Goal: Information Seeking & Learning: Learn about a topic

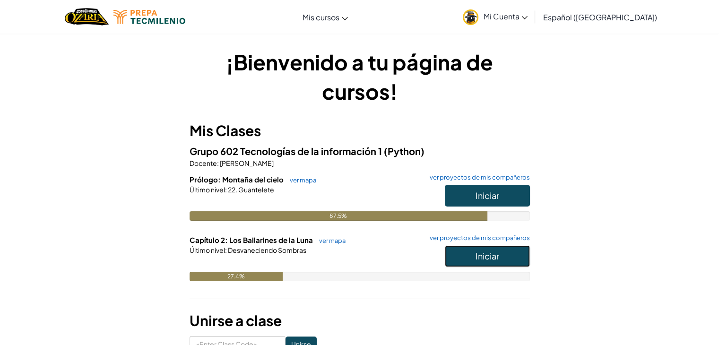
click at [480, 254] on span "Iniciar" at bounding box center [488, 256] width 24 height 11
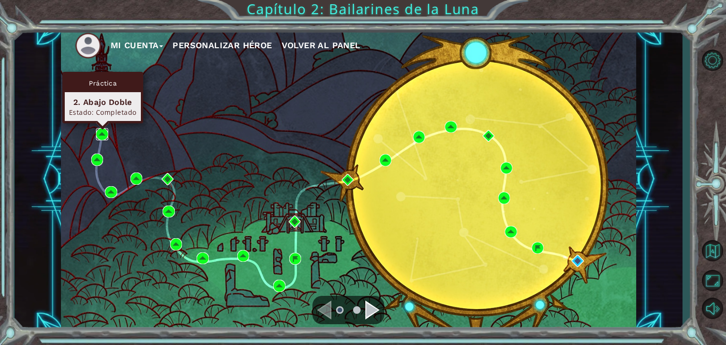
click at [101, 131] on img at bounding box center [102, 134] width 12 height 12
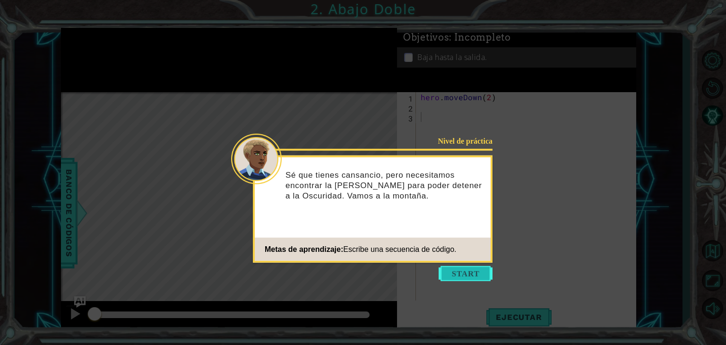
click at [477, 277] on button "Start" at bounding box center [466, 273] width 54 height 15
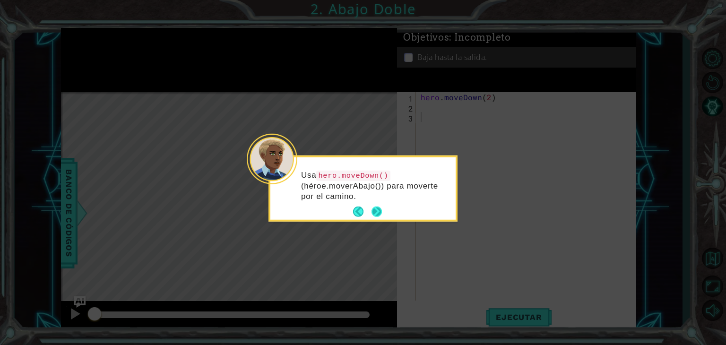
click at [378, 214] on button "Next" at bounding box center [377, 212] width 10 height 10
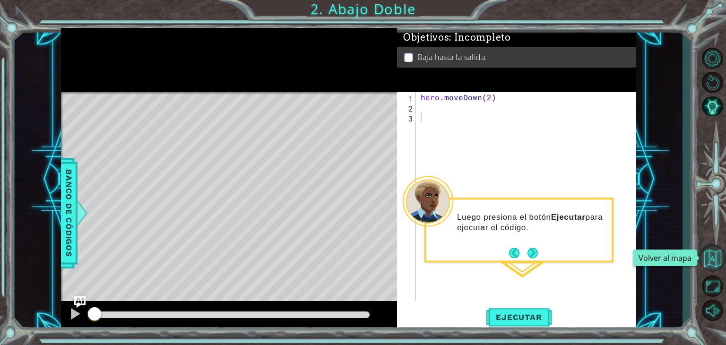
click at [710, 255] on button "Volver al mapa" at bounding box center [712, 257] width 27 height 27
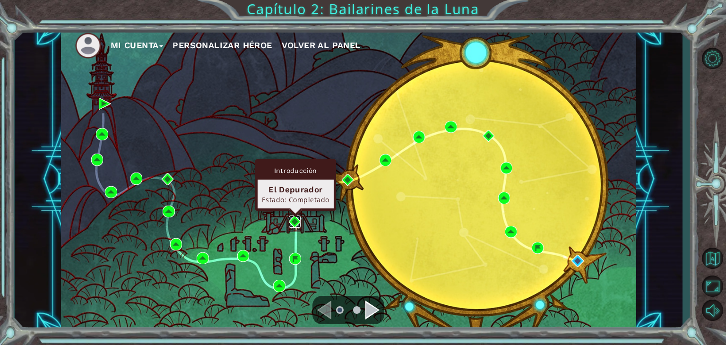
click at [295, 216] on img at bounding box center [295, 222] width 12 height 12
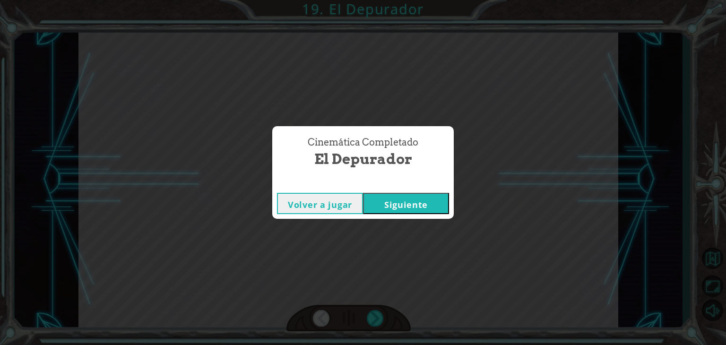
click at [370, 203] on button "Siguiente" at bounding box center [406, 203] width 86 height 21
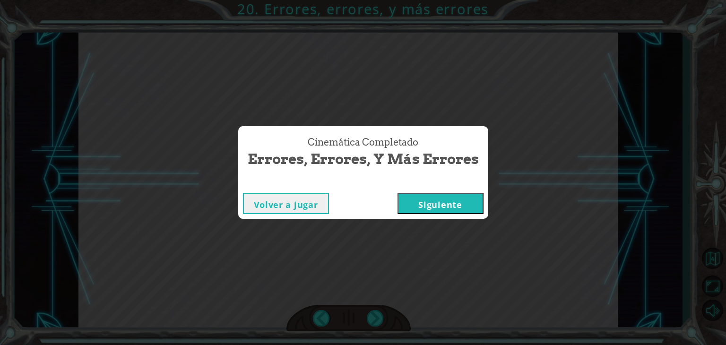
click at [432, 198] on button "Siguiente" at bounding box center [441, 203] width 86 height 21
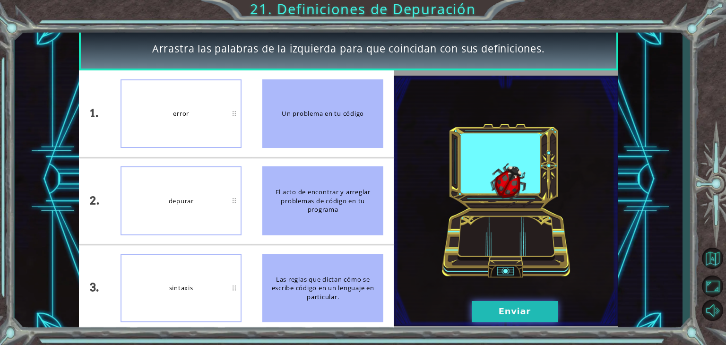
click at [524, 315] on button "Enviar" at bounding box center [515, 311] width 86 height 21
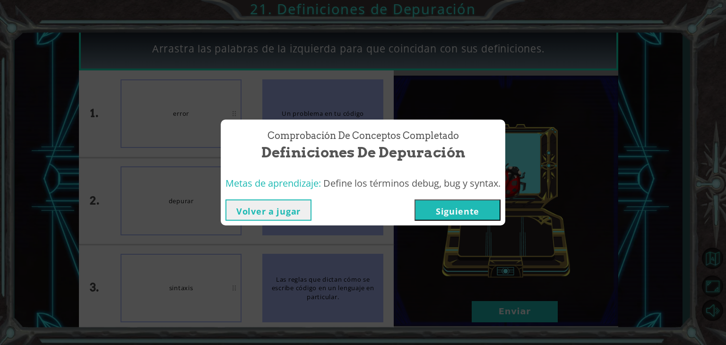
click at [464, 207] on button "Siguiente" at bounding box center [458, 209] width 86 height 21
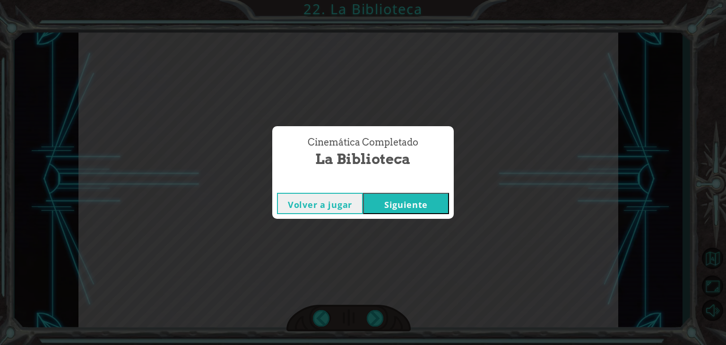
click at [439, 234] on div "Cinemática Completado La Biblioteca Volver a jugar Siguiente" at bounding box center [363, 172] width 726 height 345
click at [417, 200] on button "Siguiente" at bounding box center [406, 203] width 86 height 21
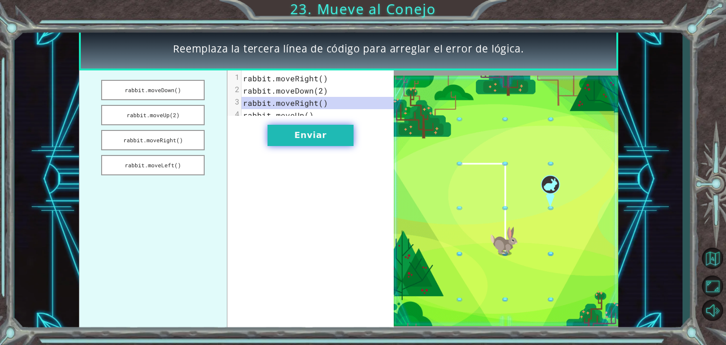
click at [306, 146] on button "Enviar" at bounding box center [311, 135] width 86 height 21
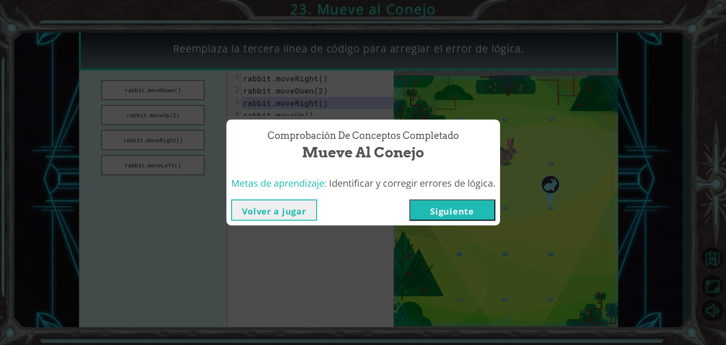
click at [434, 213] on button "Siguiente" at bounding box center [452, 209] width 86 height 21
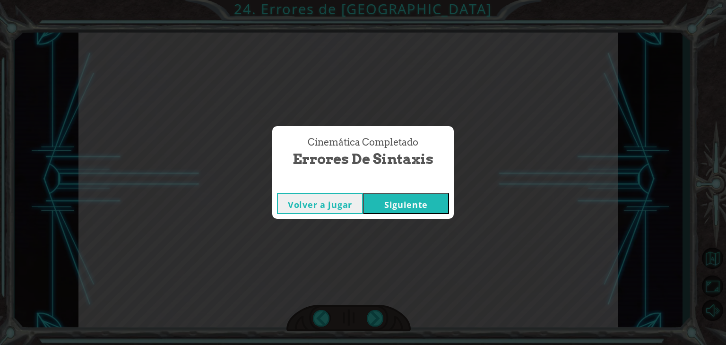
click at [421, 199] on button "Siguiente" at bounding box center [406, 203] width 86 height 21
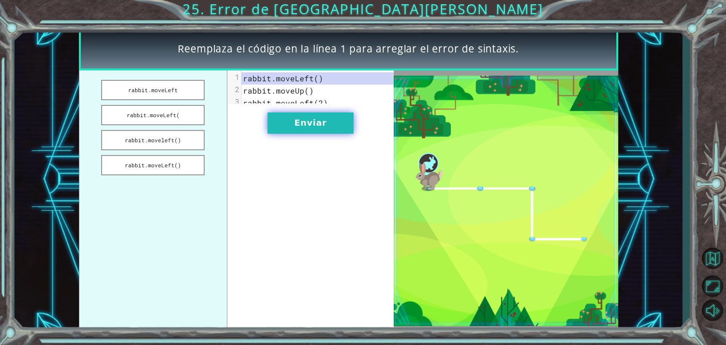
click at [305, 121] on button "Enviar" at bounding box center [311, 123] width 86 height 21
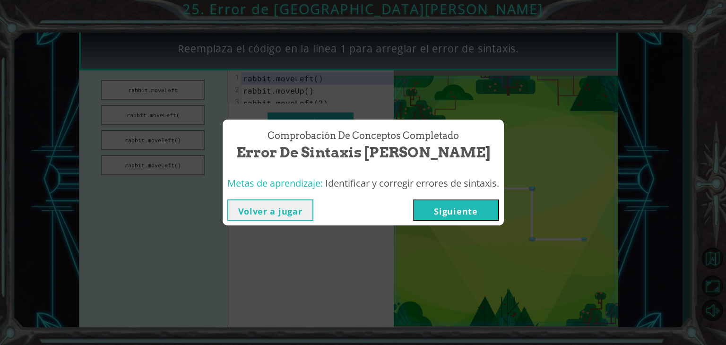
click at [448, 213] on button "Siguiente" at bounding box center [456, 209] width 86 height 21
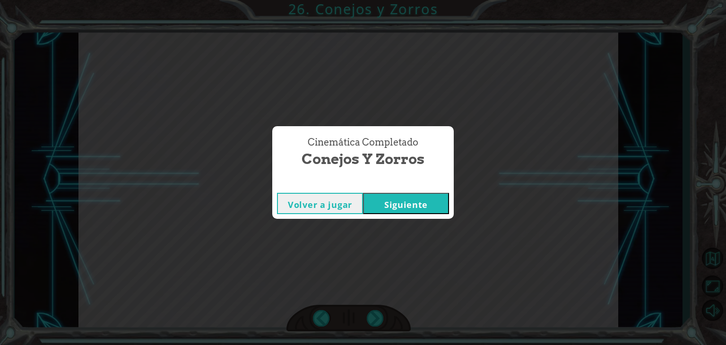
click at [436, 201] on button "Siguiente" at bounding box center [406, 203] width 86 height 21
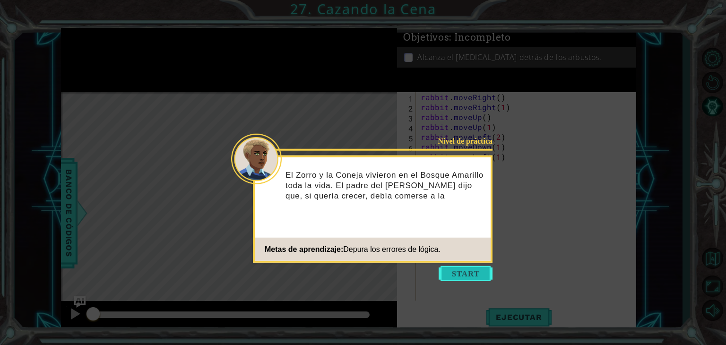
click at [474, 272] on button "Start" at bounding box center [466, 273] width 54 height 15
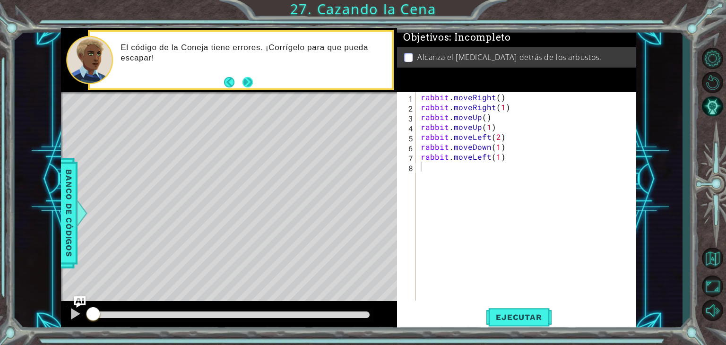
click at [246, 83] on button "Next" at bounding box center [248, 82] width 11 height 11
click at [536, 313] on span "Ejecutar" at bounding box center [518, 316] width 65 height 9
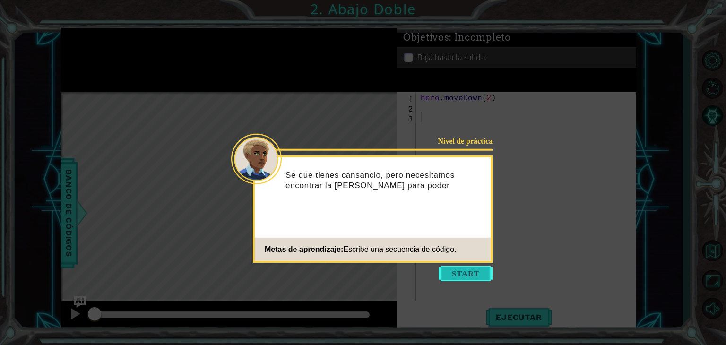
click at [473, 271] on button "Start" at bounding box center [466, 273] width 54 height 15
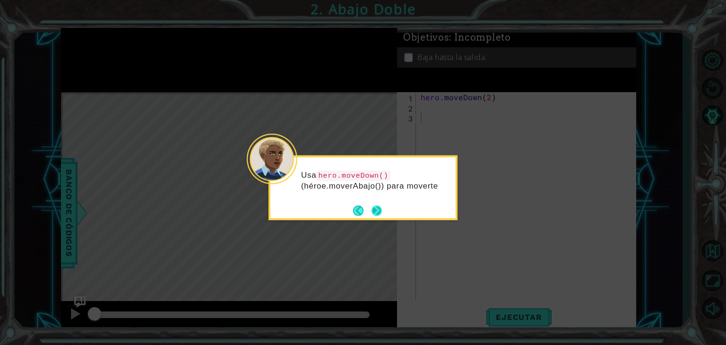
click at [375, 211] on button "Next" at bounding box center [376, 210] width 17 height 17
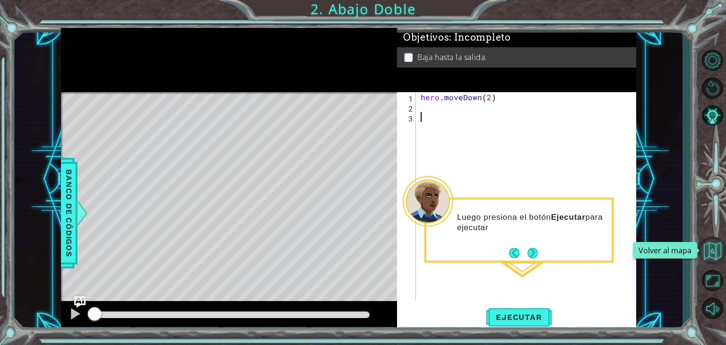
click at [724, 245] on button "Volver al mapa" at bounding box center [712, 250] width 27 height 27
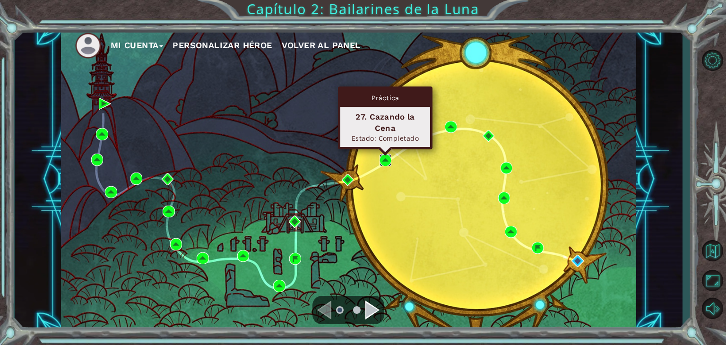
click at [386, 156] on img at bounding box center [386, 160] width 12 height 12
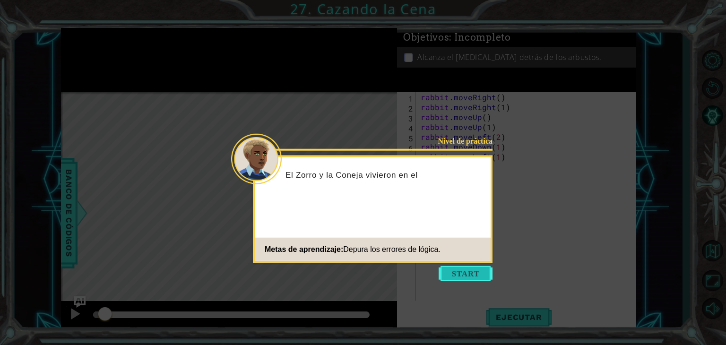
click at [459, 273] on button "Start" at bounding box center [466, 273] width 54 height 15
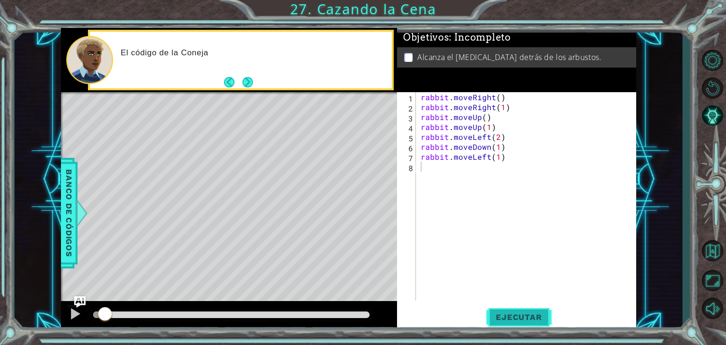
click at [512, 315] on span "Ejecutar" at bounding box center [518, 316] width 65 height 9
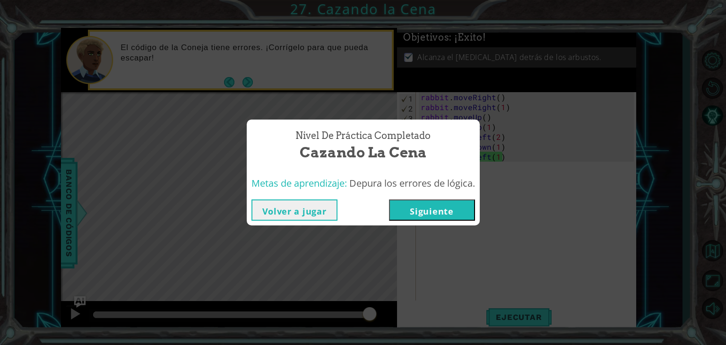
click at [434, 210] on button "Siguiente" at bounding box center [432, 209] width 86 height 21
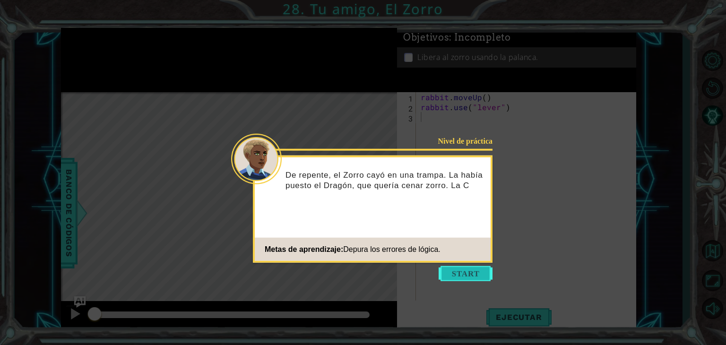
click at [455, 271] on button "Start" at bounding box center [466, 273] width 54 height 15
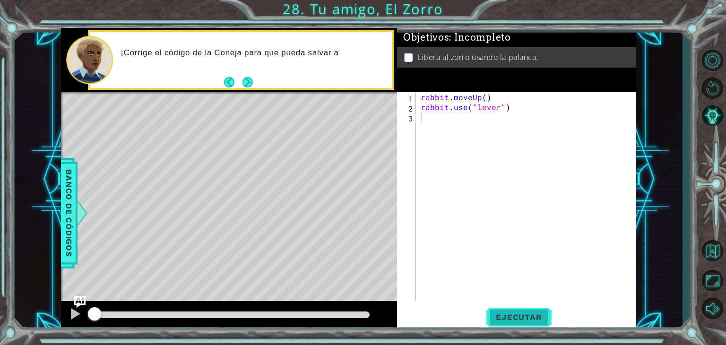
click at [504, 314] on span "Ejecutar" at bounding box center [518, 316] width 65 height 9
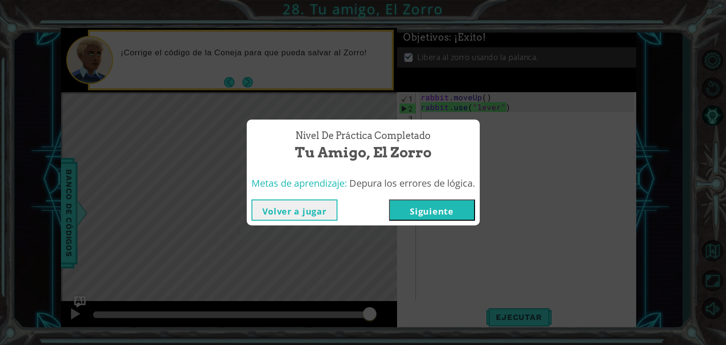
click at [323, 205] on button "Volver a jugar" at bounding box center [294, 209] width 86 height 21
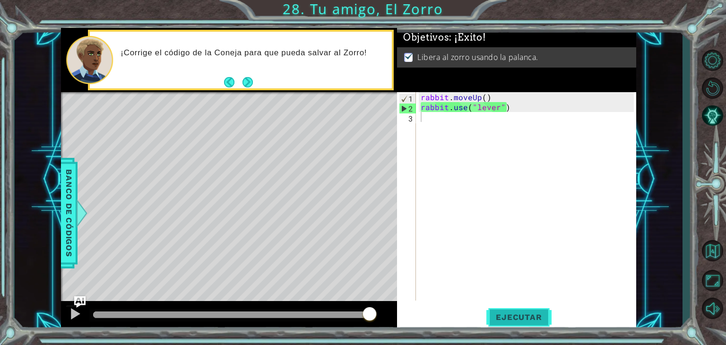
click at [528, 316] on span "Ejecutar" at bounding box center [518, 316] width 65 height 9
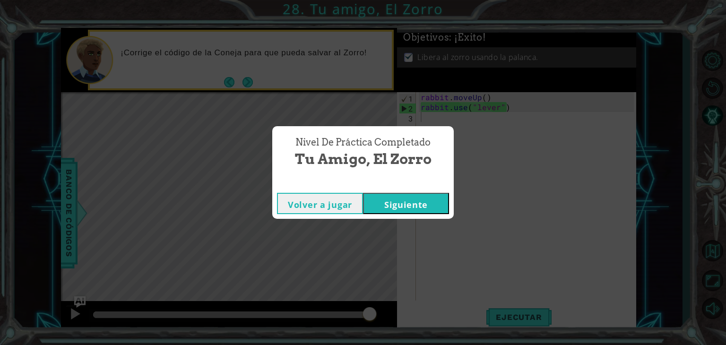
click at [416, 204] on button "Siguiente" at bounding box center [406, 203] width 86 height 21
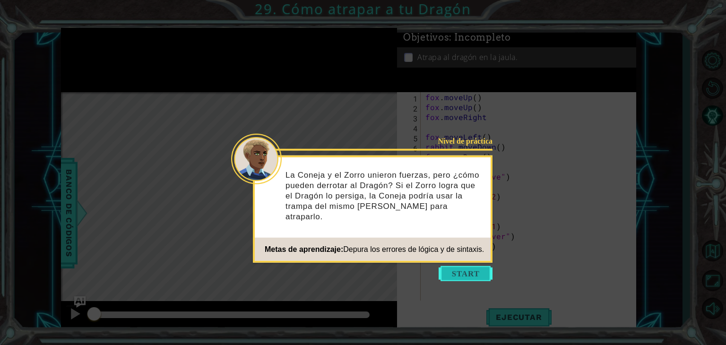
click at [472, 270] on button "Start" at bounding box center [466, 273] width 54 height 15
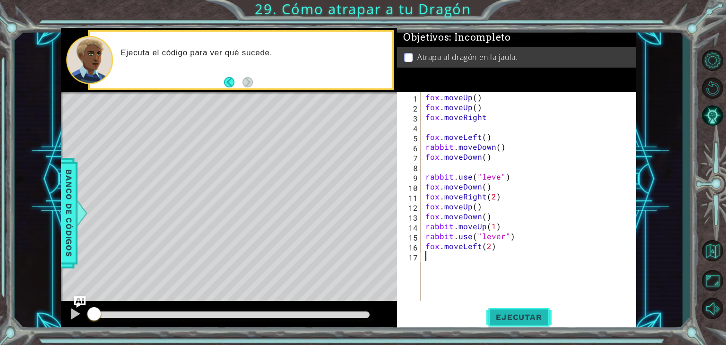
click at [522, 320] on span "Ejecutar" at bounding box center [518, 316] width 65 height 9
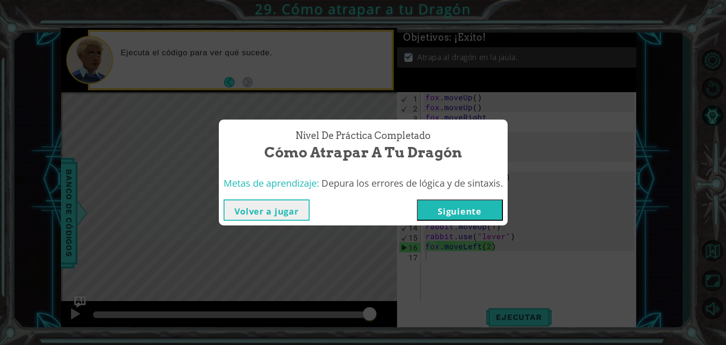
click at [467, 212] on button "Siguiente" at bounding box center [460, 209] width 86 height 21
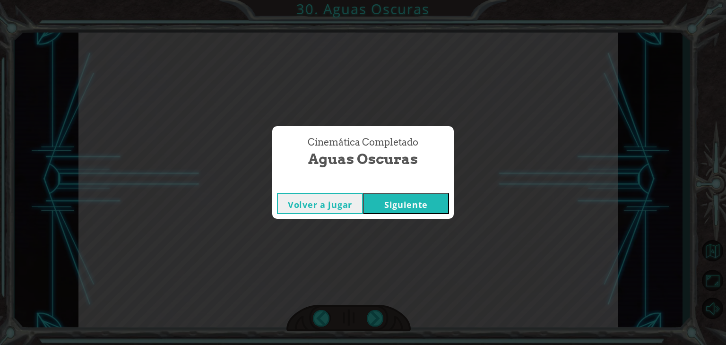
click at [397, 204] on button "Siguiente" at bounding box center [406, 203] width 86 height 21
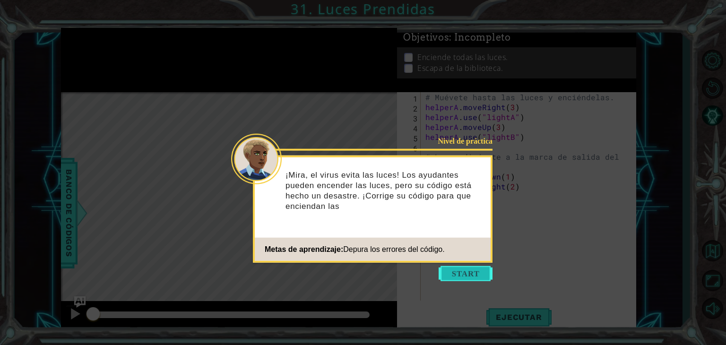
click at [451, 269] on button "Start" at bounding box center [466, 273] width 54 height 15
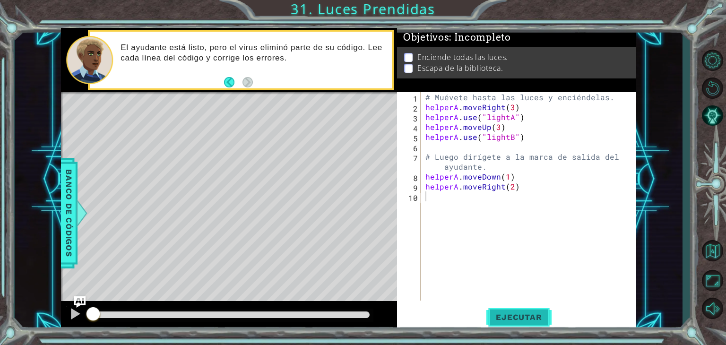
click at [519, 321] on span "Ejecutar" at bounding box center [518, 316] width 65 height 9
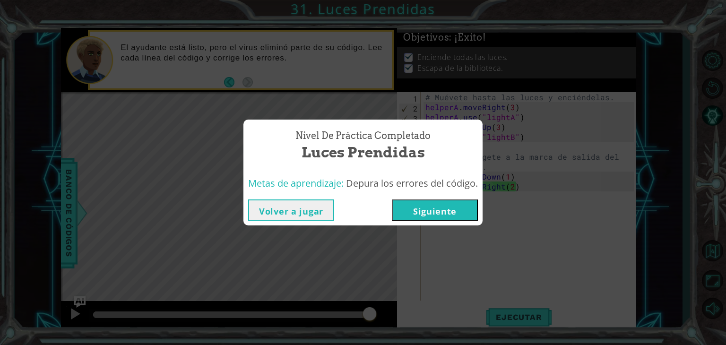
click at [446, 211] on button "Siguiente" at bounding box center [435, 209] width 86 height 21
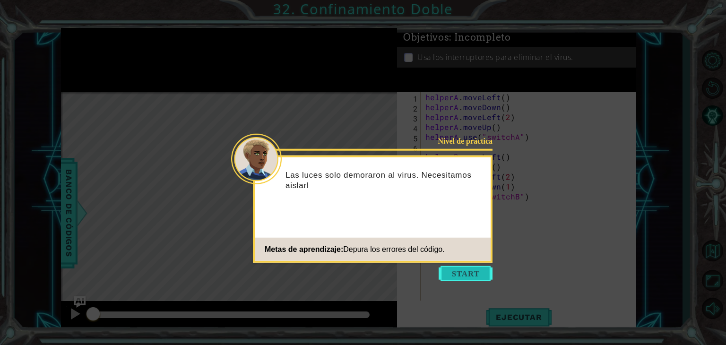
click at [469, 269] on button "Start" at bounding box center [466, 273] width 54 height 15
